Goal: Information Seeking & Learning: Learn about a topic

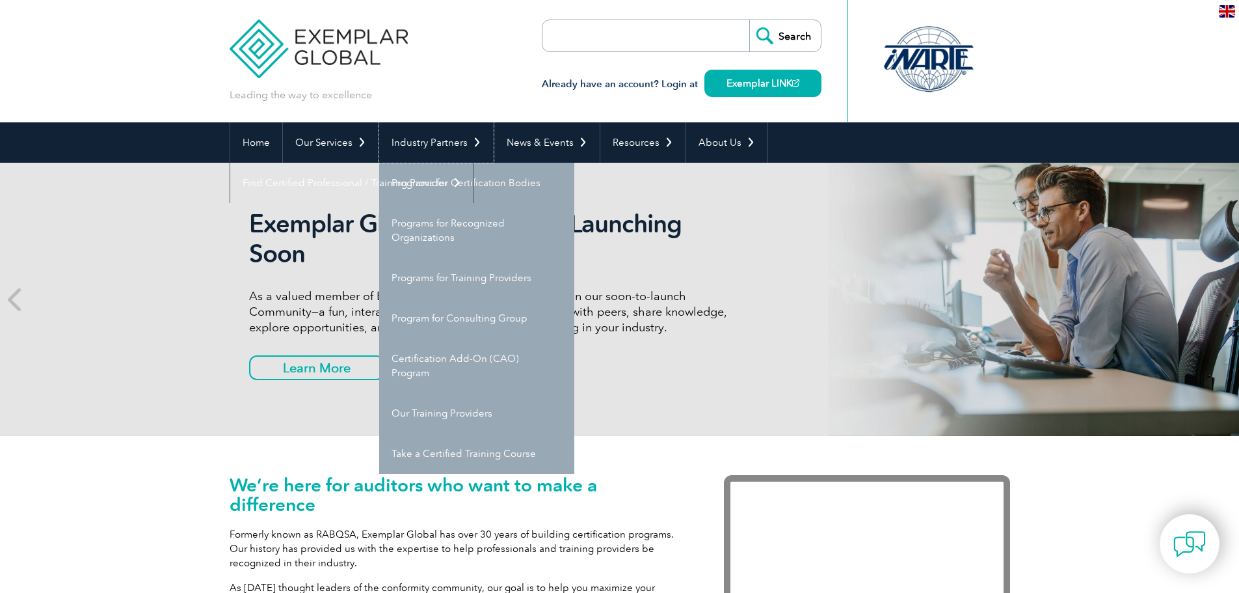
click at [430, 148] on link "Industry Partners" at bounding box center [436, 142] width 115 height 40
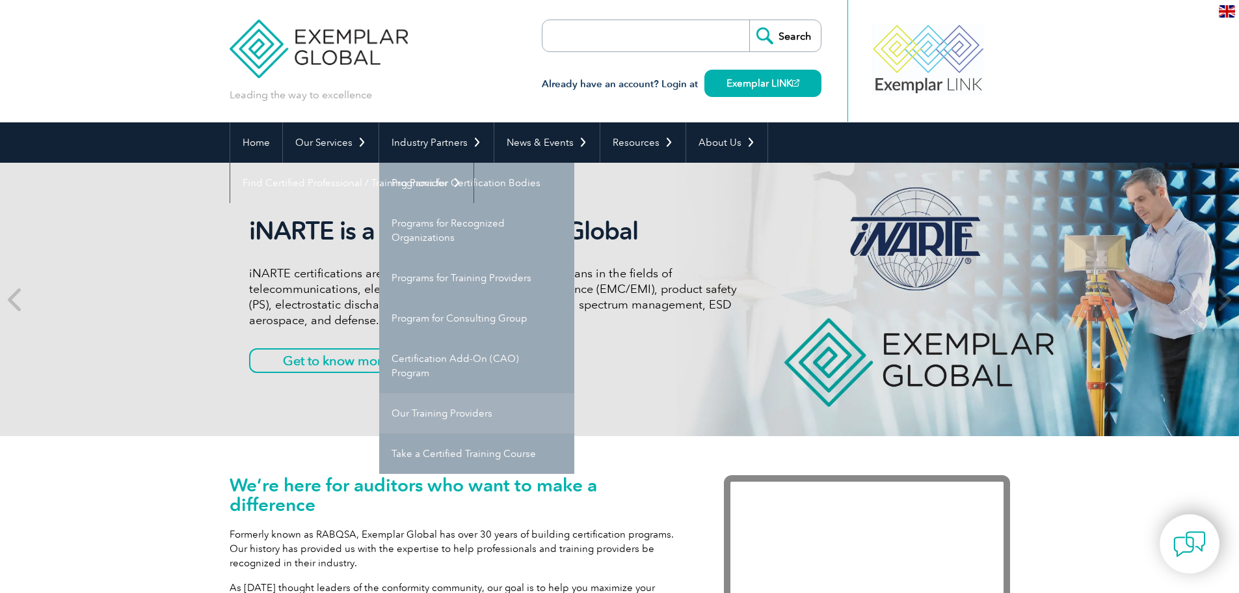
click at [431, 413] on link "Our Training Providers" at bounding box center [476, 413] width 195 height 40
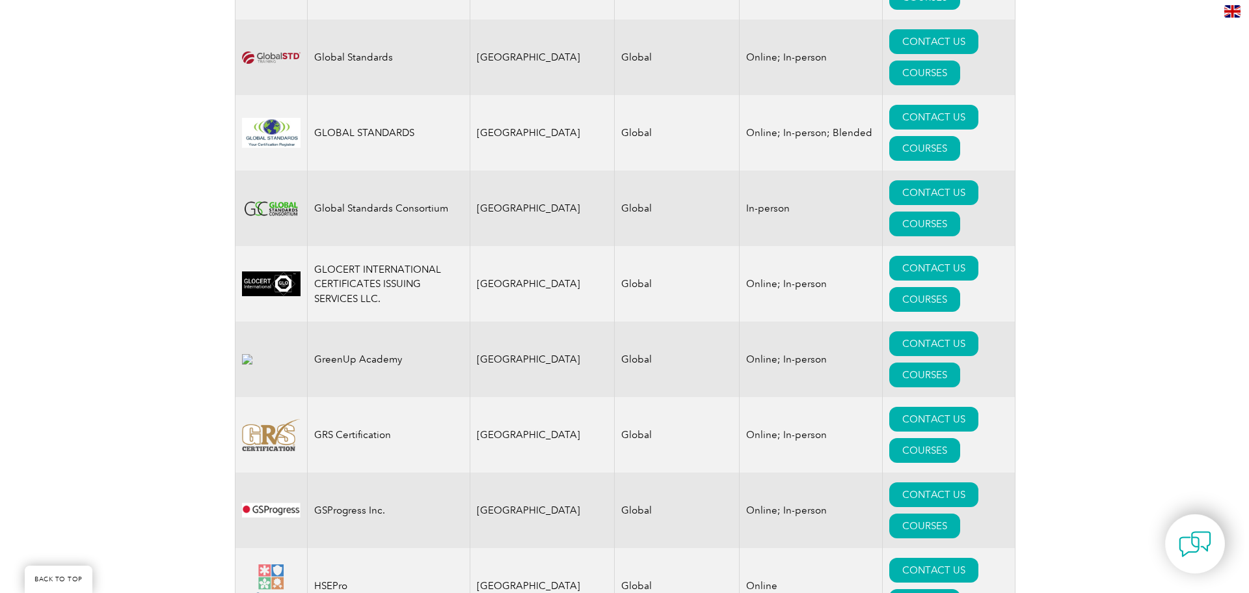
scroll to position [8016, 0]
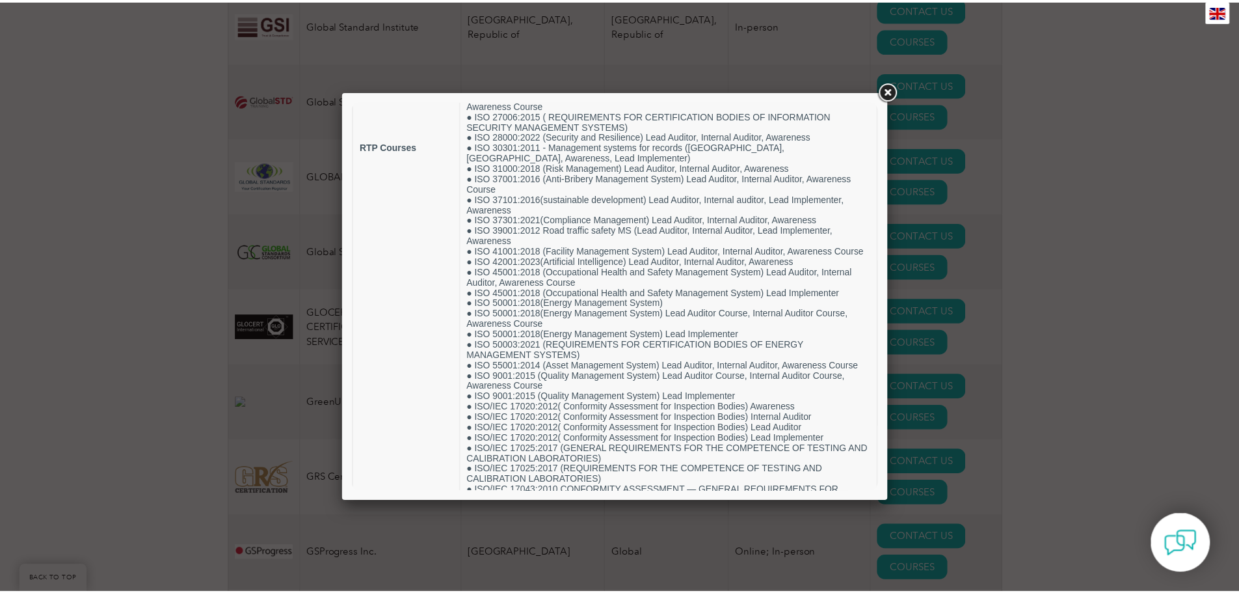
scroll to position [514, 0]
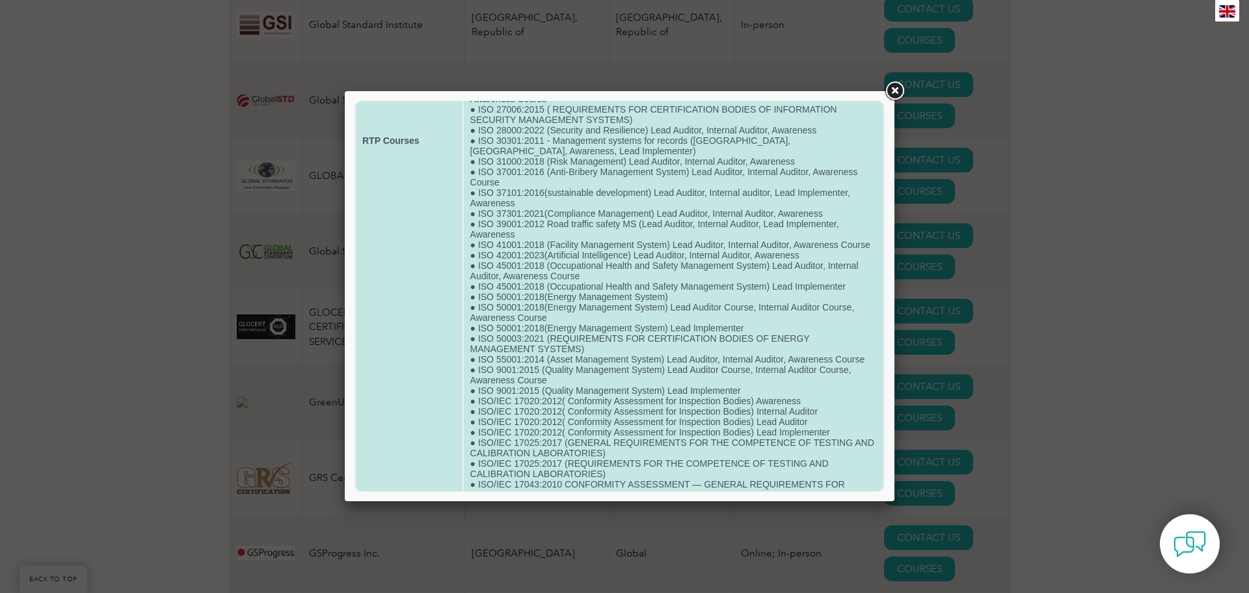
click at [504, 382] on td "● FSC (Forest Stewardship Council) Lead Auditor, Internal auditor, Lead Impleme…" at bounding box center [674, 141] width 420 height 1018
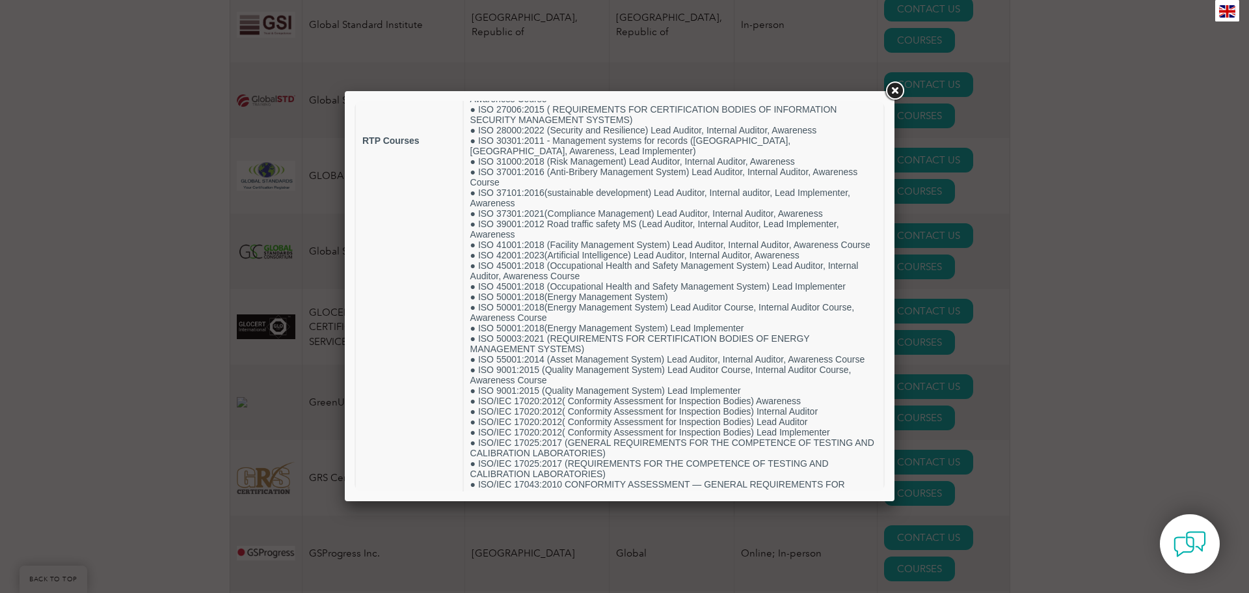
click at [897, 84] on link at bounding box center [894, 90] width 23 height 23
